Goal: Task Accomplishment & Management: Manage account settings

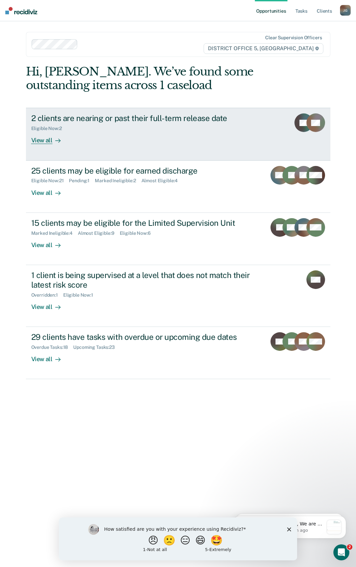
click at [185, 118] on div "2 clients are nearing or past their full-term release date" at bounding box center [148, 118] width 234 height 10
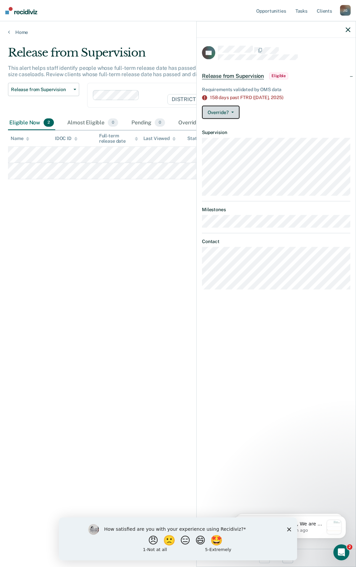
click at [234, 114] on button "Override?" at bounding box center [221, 112] width 38 height 13
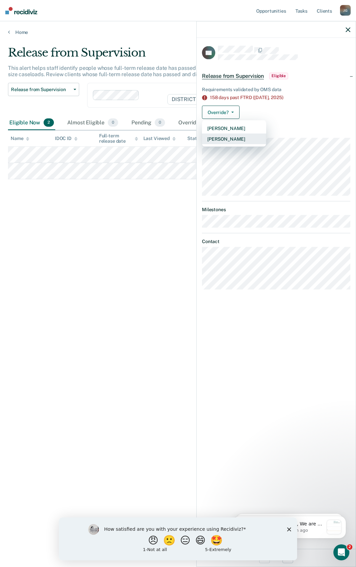
click at [230, 141] on button "[PERSON_NAME]" at bounding box center [234, 139] width 64 height 11
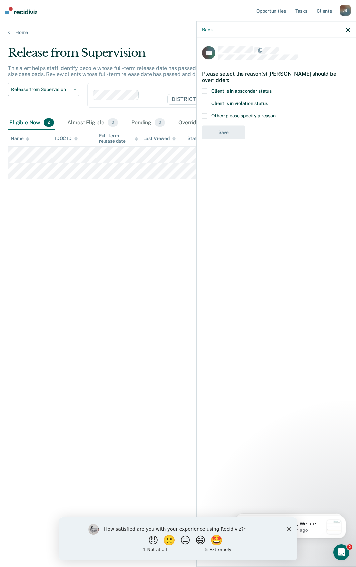
click at [205, 102] on span at bounding box center [204, 103] width 5 height 5
click at [268, 101] on input "Client is in violation status" at bounding box center [268, 101] width 0 height 0
drag, startPoint x: 227, startPoint y: 159, endPoint x: 203, endPoint y: 164, distance: 24.1
click at [227, 159] on button "Save" at bounding box center [223, 160] width 43 height 14
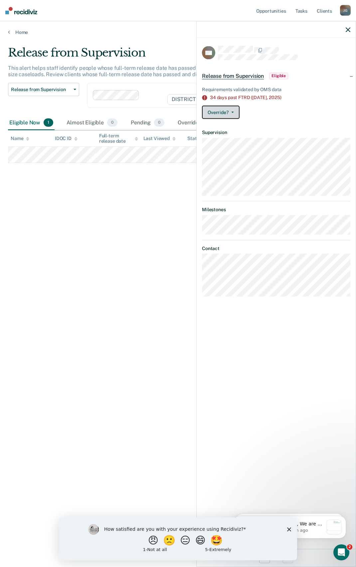
click at [234, 114] on button "Override?" at bounding box center [221, 112] width 38 height 13
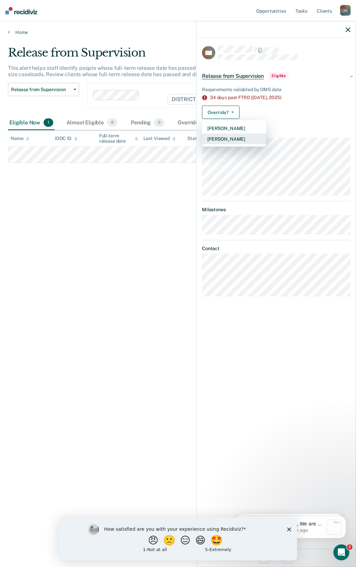
click at [228, 139] on button "[PERSON_NAME]" at bounding box center [234, 139] width 64 height 11
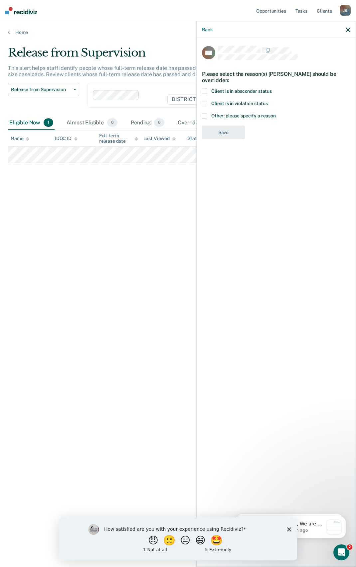
click at [204, 103] on span at bounding box center [204, 103] width 5 height 5
click at [268, 101] on input "Client is in violation status" at bounding box center [268, 101] width 0 height 0
click at [226, 153] on button "Save" at bounding box center [223, 160] width 43 height 14
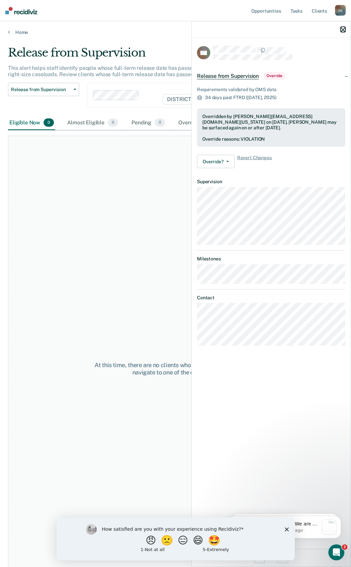
click at [343, 30] on icon "button" at bounding box center [343, 29] width 5 height 5
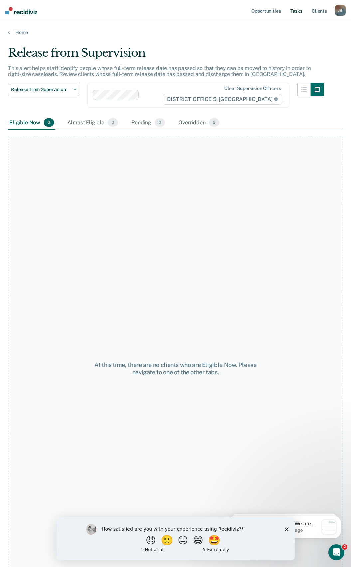
click at [294, 12] on link "Tasks" at bounding box center [296, 10] width 15 height 21
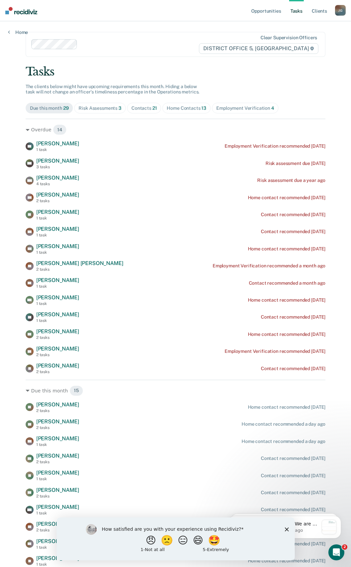
click at [191, 108] on div "Home Contacts 13" at bounding box center [187, 108] width 40 height 6
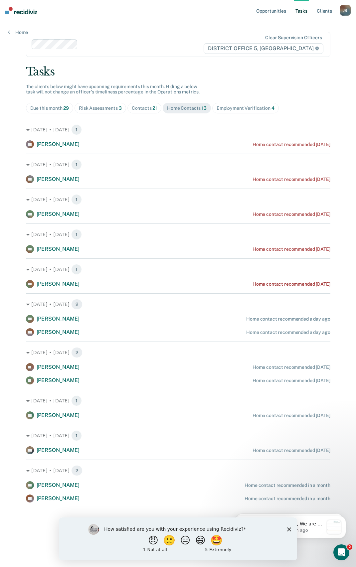
click at [188, 106] on div "Home Contacts 13" at bounding box center [187, 108] width 40 height 6
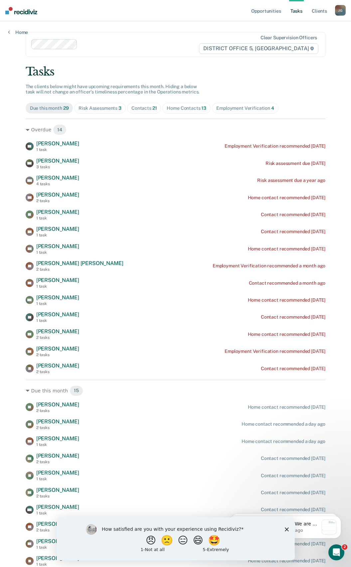
click at [188, 106] on div "Home Contacts 13" at bounding box center [187, 108] width 40 height 6
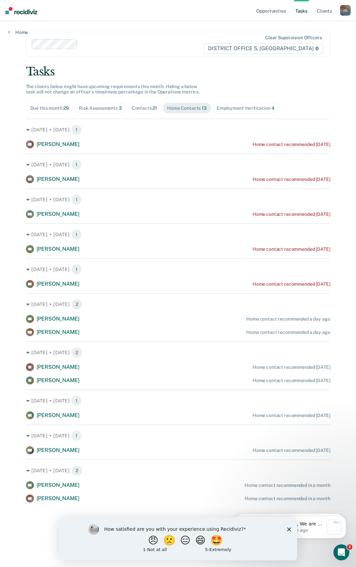
click at [287, 530] on icon "Close survey" at bounding box center [289, 529] width 4 height 4
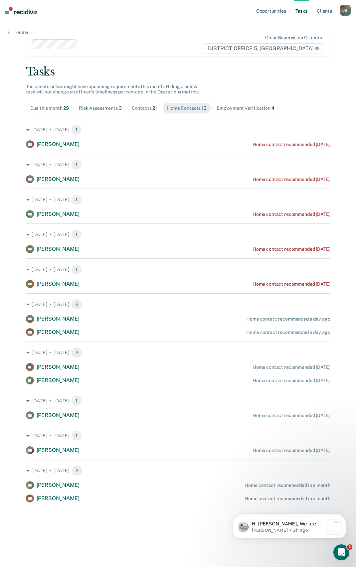
click at [102, 111] on span "Risk Assessments 3" at bounding box center [101, 108] width 52 height 11
